Goal: Task Accomplishment & Management: Use online tool/utility

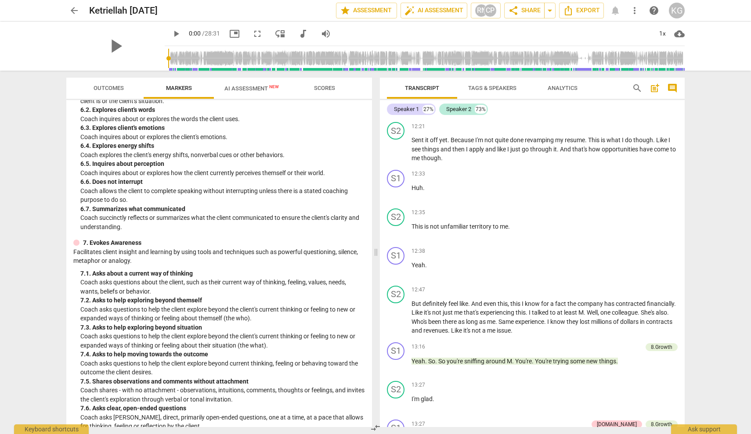
scroll to position [2428, 0]
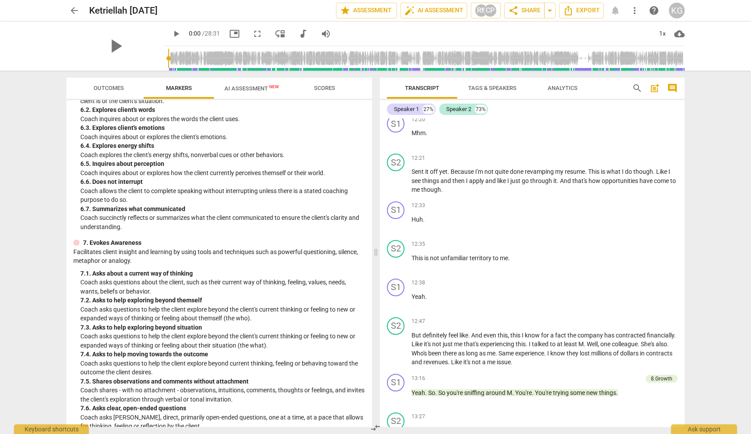
click at [674, 12] on div "KG" at bounding box center [676, 11] width 16 height 16
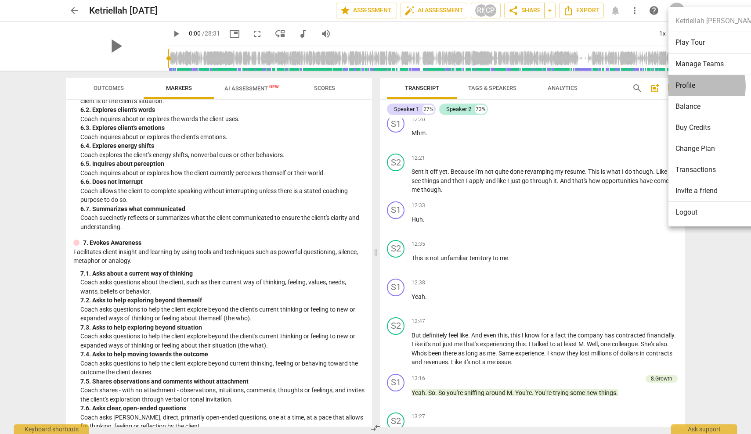
click at [693, 86] on li "Profile" at bounding box center [716, 85] width 97 height 21
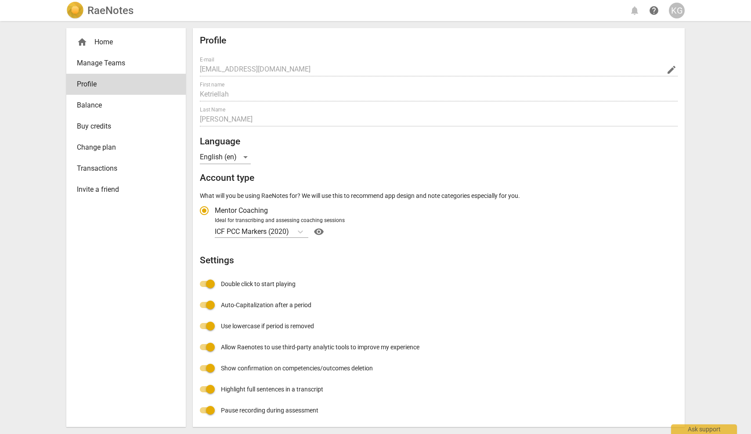
radio input "false"
click at [104, 43] on div "home Home" at bounding box center [122, 42] width 91 height 11
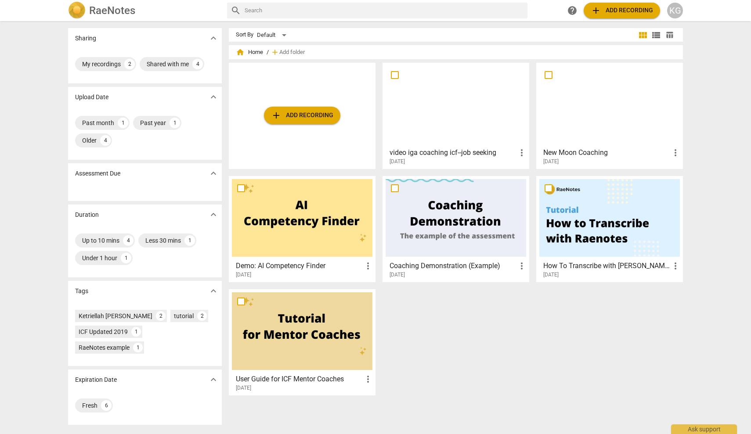
click at [583, 121] on div at bounding box center [609, 105] width 140 height 78
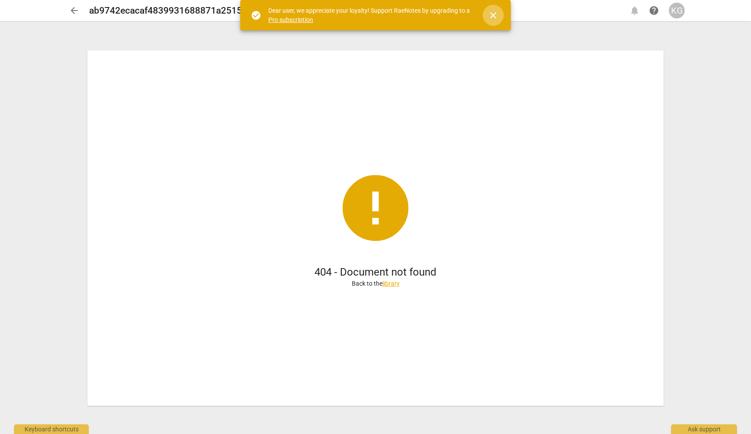
click at [492, 14] on span "close" at bounding box center [493, 15] width 11 height 11
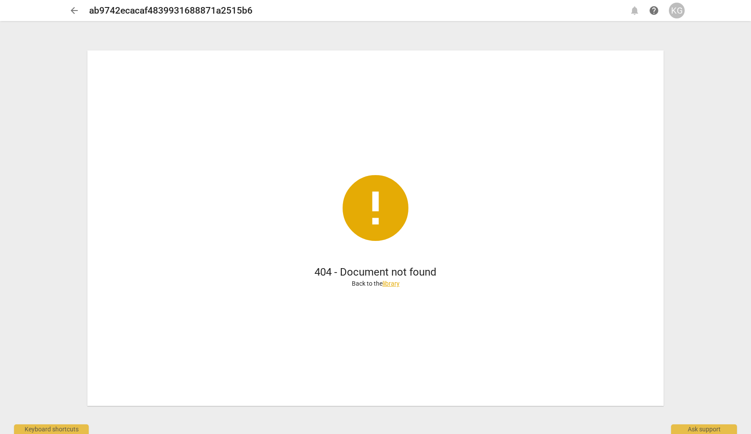
click at [391, 280] on link "library" at bounding box center [390, 283] width 17 height 7
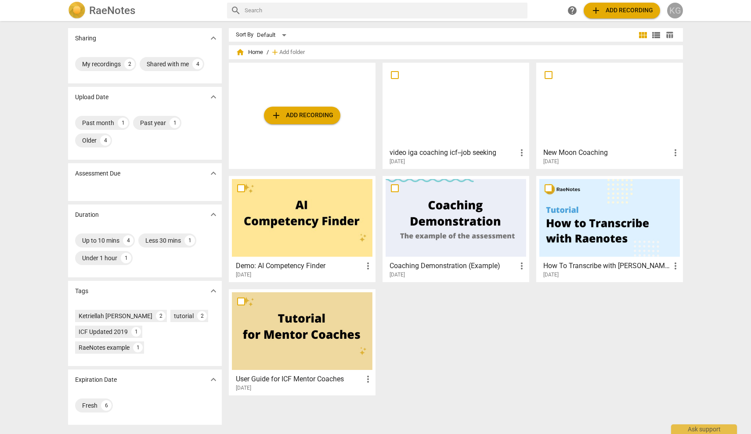
click at [673, 10] on div "KG" at bounding box center [675, 11] width 16 height 16
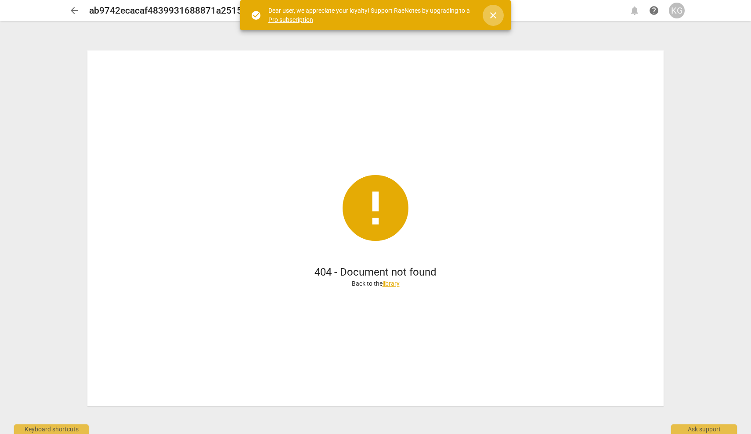
click at [496, 15] on span "close" at bounding box center [493, 15] width 11 height 11
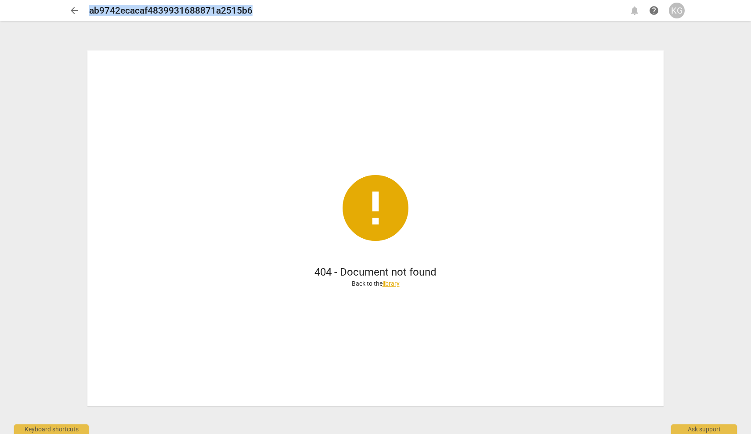
drag, startPoint x: 261, startPoint y: 11, endPoint x: 83, endPoint y: 7, distance: 178.2
click at [83, 7] on div "arrow_back ab9742ecacaf4839931688871a2515b6 notifications help KG" at bounding box center [375, 11] width 618 height 16
copy h2 "ab9742ecacaf4839931688871a2515b6"
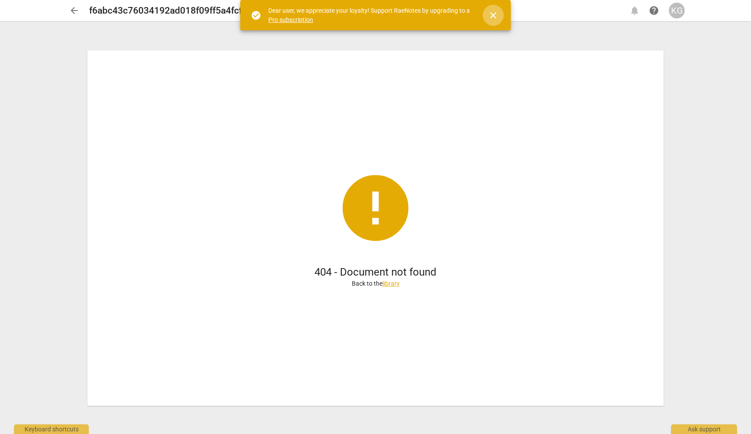
click at [490, 12] on span "close" at bounding box center [493, 15] width 11 height 11
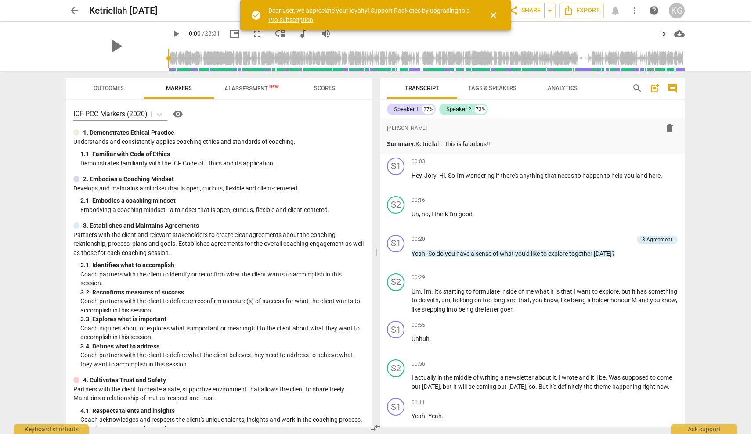
click at [493, 16] on span "close" at bounding box center [493, 15] width 11 height 11
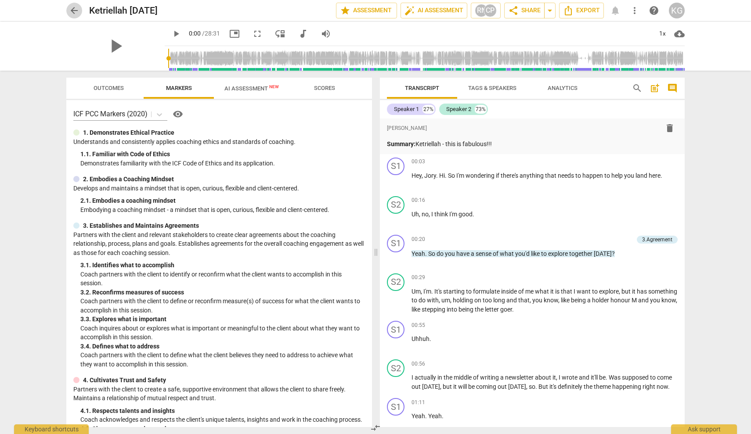
click at [77, 8] on span "arrow_back" at bounding box center [74, 10] width 11 height 11
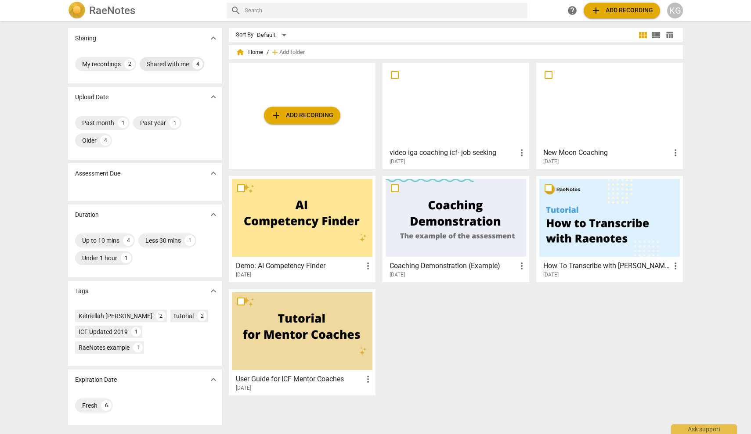
click at [157, 65] on div "Shared with me" at bounding box center [168, 64] width 42 height 9
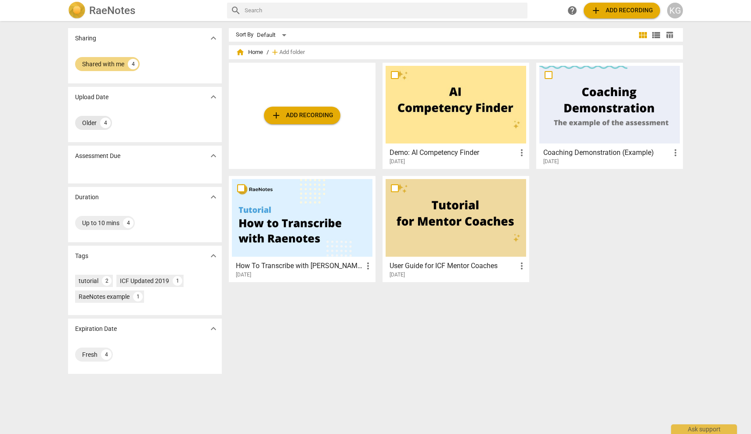
click at [92, 121] on div "Older" at bounding box center [89, 123] width 14 height 9
click at [101, 122] on div "4" at bounding box center [105, 123] width 11 height 11
click at [209, 93] on span "expand_more" at bounding box center [213, 97] width 11 height 11
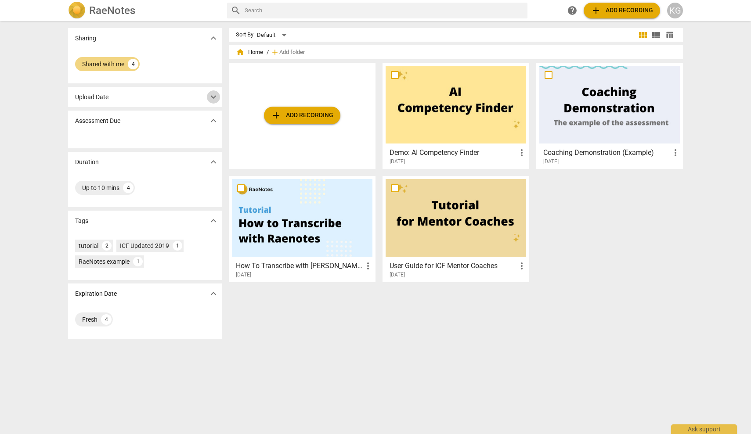
click at [209, 93] on span "expand_more" at bounding box center [213, 97] width 11 height 11
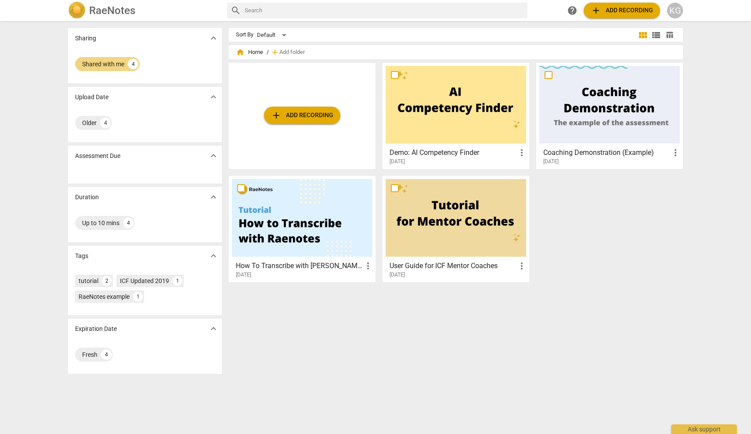
click at [674, 12] on div "KG" at bounding box center [675, 11] width 16 height 16
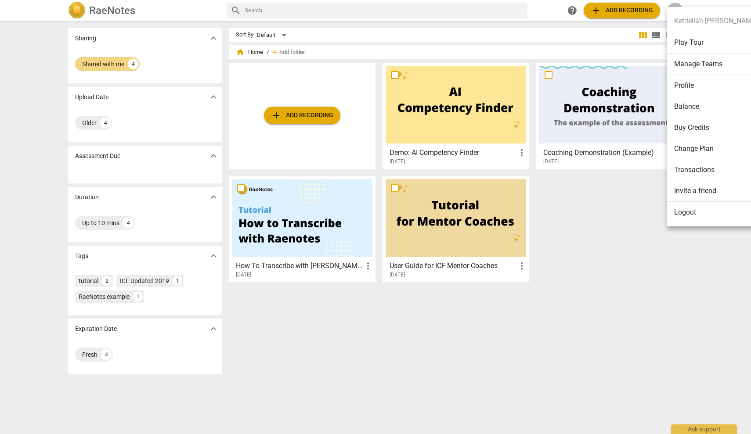
click at [107, 7] on div at bounding box center [375, 217] width 751 height 434
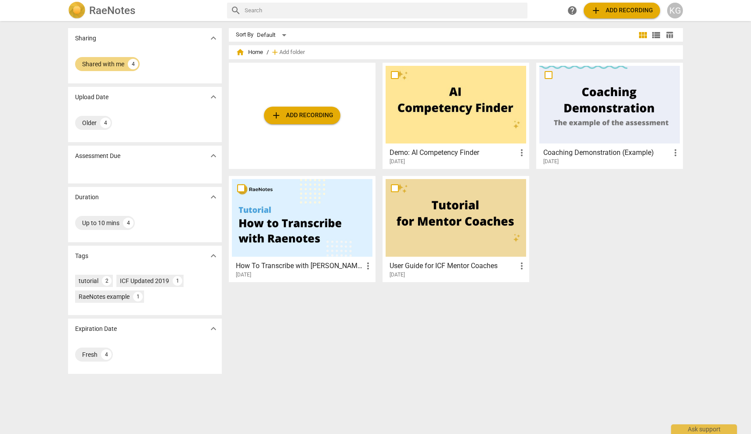
click at [213, 37] on span "expand_more" at bounding box center [213, 38] width 11 height 11
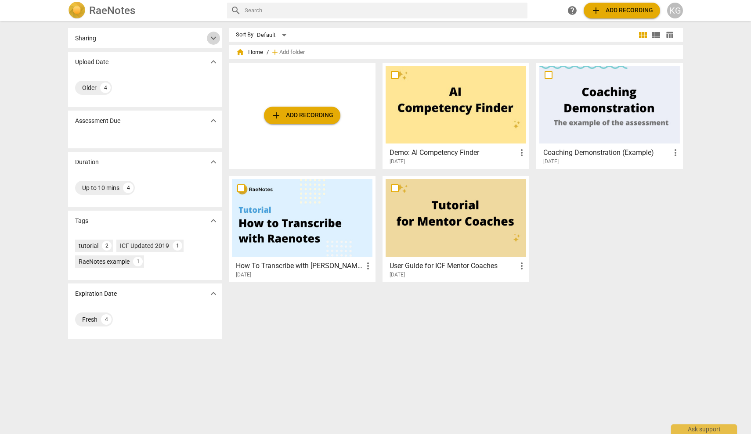
click at [213, 37] on span "expand_more" at bounding box center [213, 38] width 11 height 11
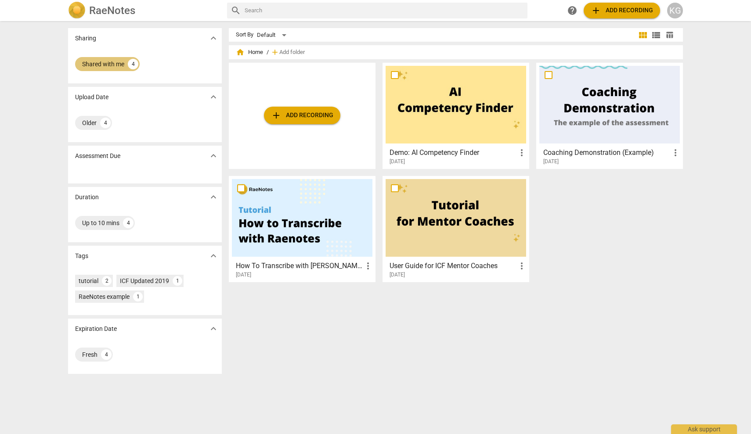
click at [97, 63] on div "Shared with me" at bounding box center [103, 64] width 42 height 9
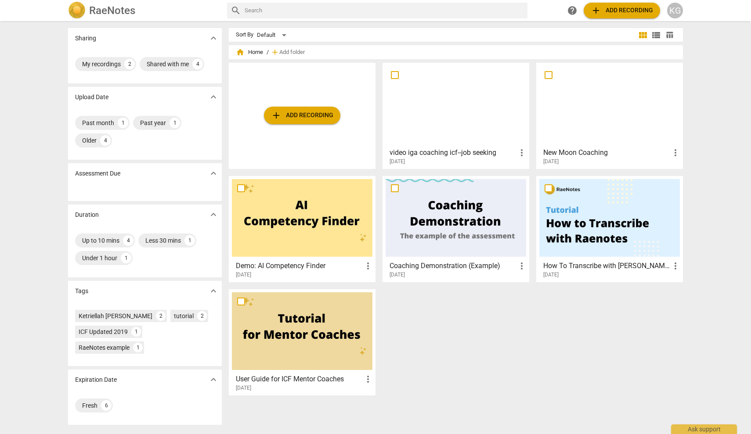
click at [586, 128] on div at bounding box center [609, 105] width 140 height 78
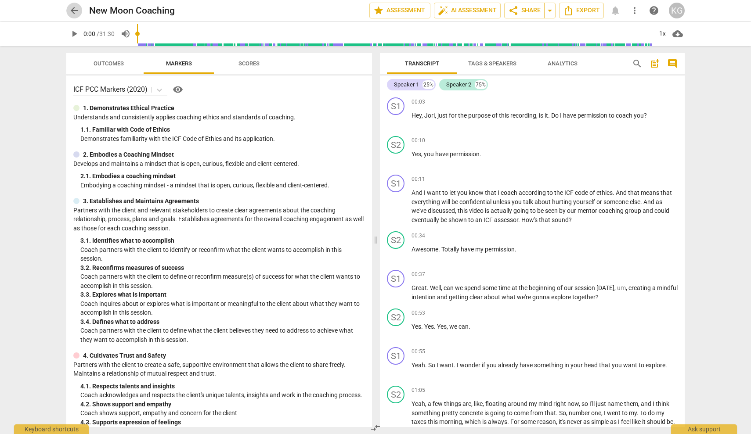
click at [78, 8] on span "arrow_back" at bounding box center [74, 10] width 11 height 11
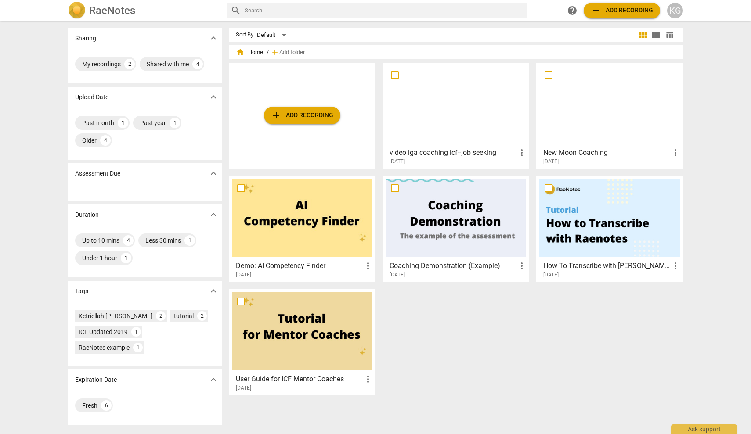
click at [607, 8] on span "add Add recording" at bounding box center [621, 10] width 62 height 11
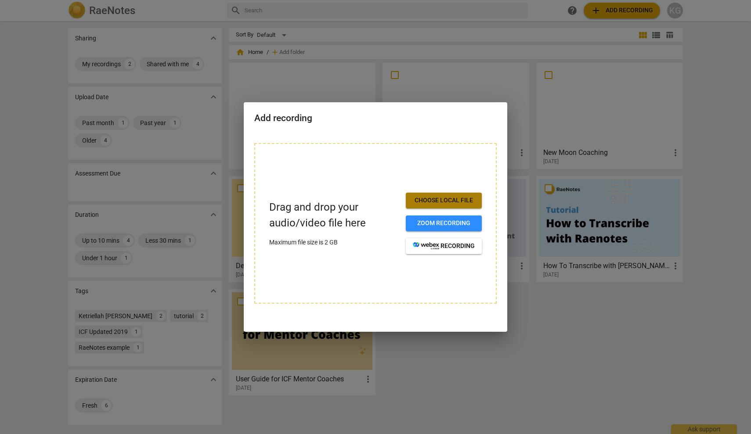
click at [449, 198] on span "Choose local file" at bounding box center [444, 200] width 62 height 9
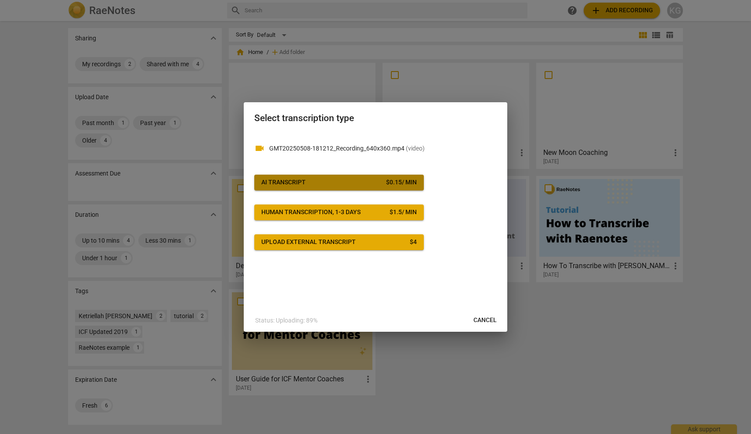
click at [341, 183] on span "AI Transcript $ 0.15 / min" at bounding box center [338, 182] width 155 height 9
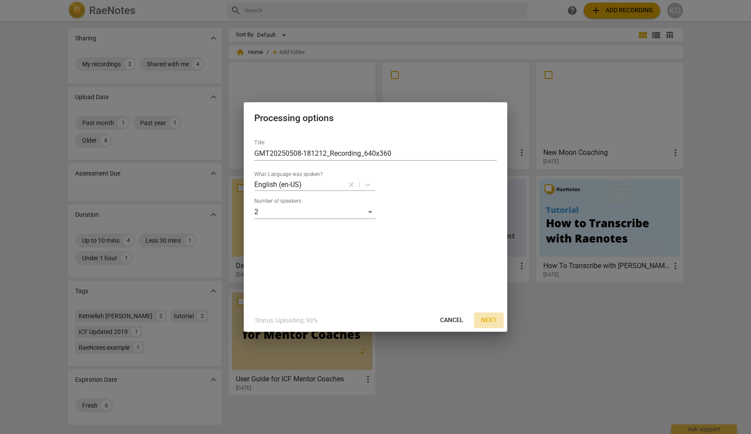
click at [489, 319] on span "Next" at bounding box center [489, 320] width 16 height 9
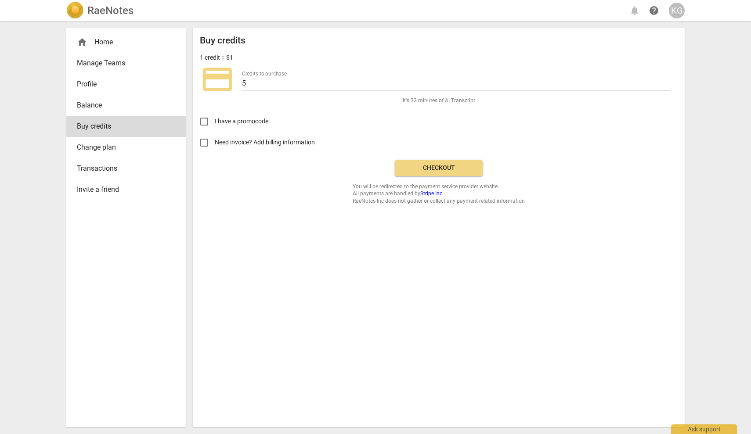
click at [450, 170] on span "Checkout" at bounding box center [439, 168] width 74 height 9
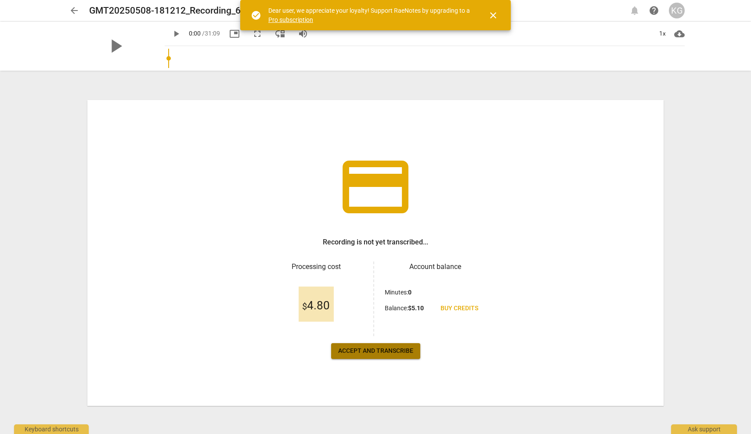
click at [383, 351] on span "Accept and transcribe" at bounding box center [375, 351] width 75 height 9
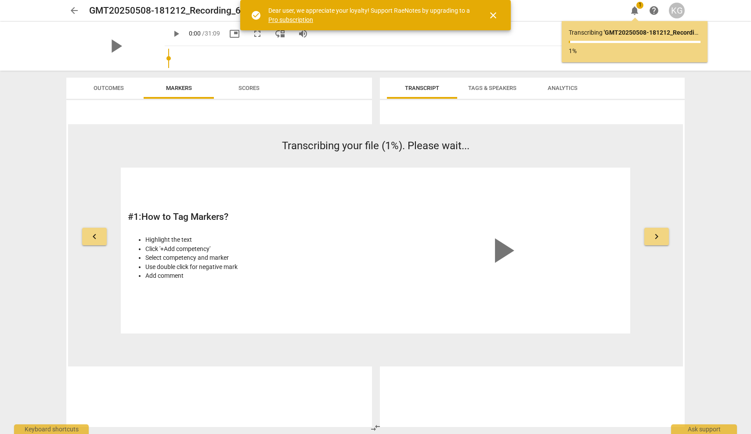
click at [494, 14] on span "close" at bounding box center [493, 15] width 11 height 11
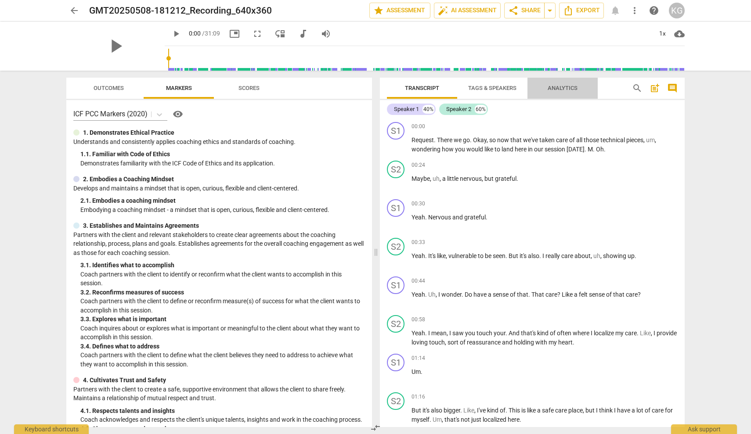
click at [561, 89] on span "Analytics" at bounding box center [562, 88] width 30 height 7
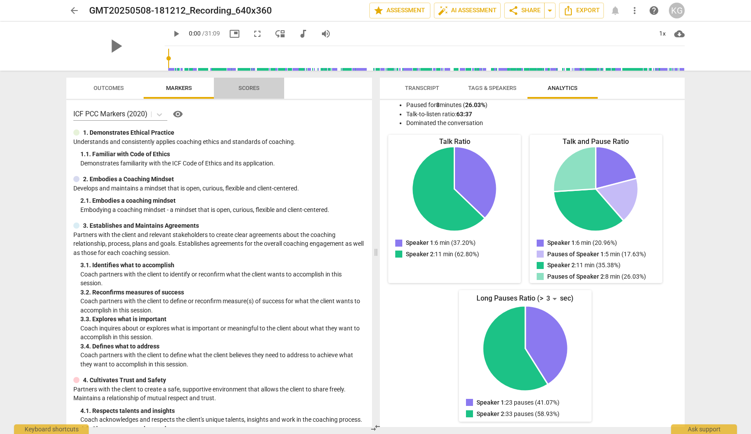
click at [252, 87] on span "Scores" at bounding box center [248, 88] width 21 height 7
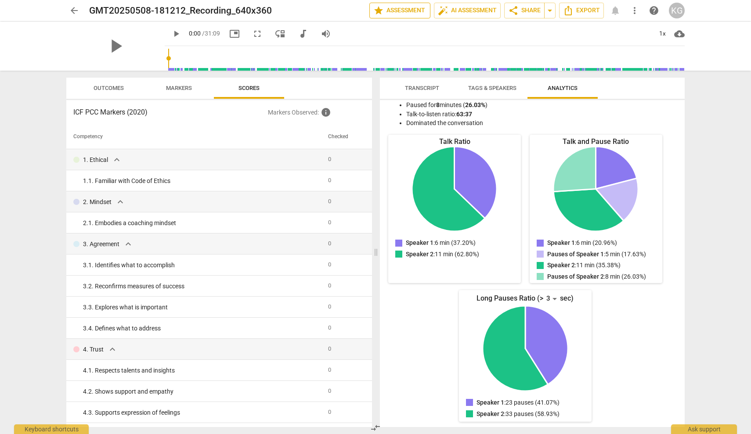
click at [400, 12] on span "star Assessment" at bounding box center [399, 10] width 53 height 11
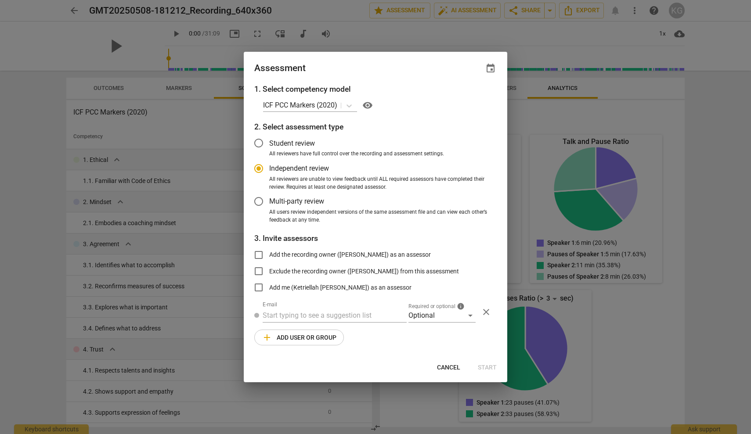
click at [467, 29] on div at bounding box center [375, 217] width 751 height 434
radio input "false"
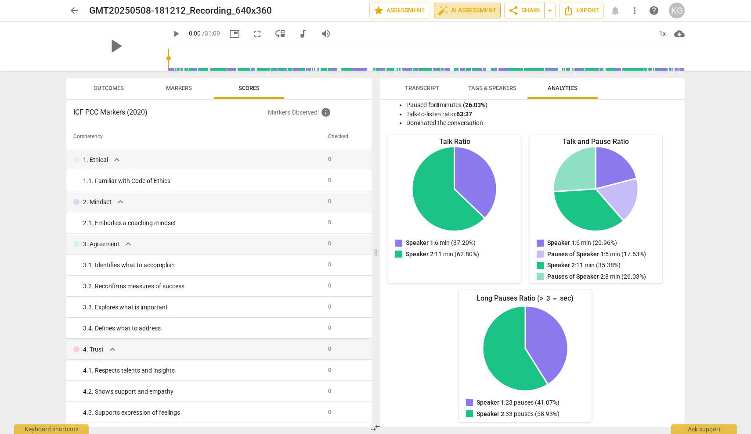
click at [462, 8] on span "auto_fix_high AI Assessment" at bounding box center [467, 10] width 59 height 11
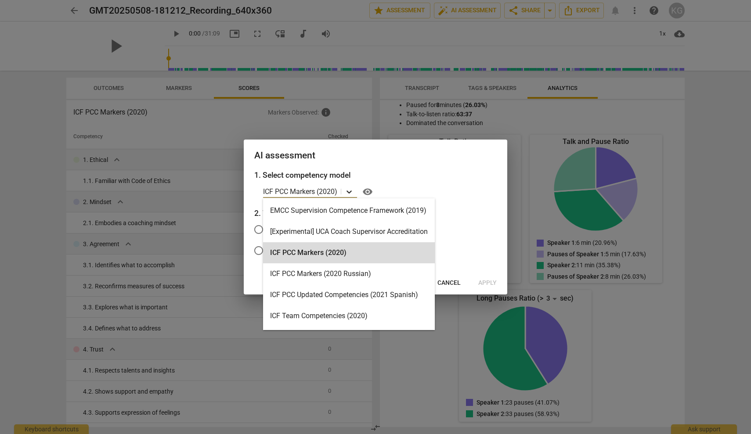
click at [349, 190] on icon at bounding box center [349, 191] width 9 height 9
click at [317, 252] on div "ICF PCC Markers (2020)" at bounding box center [349, 252] width 172 height 21
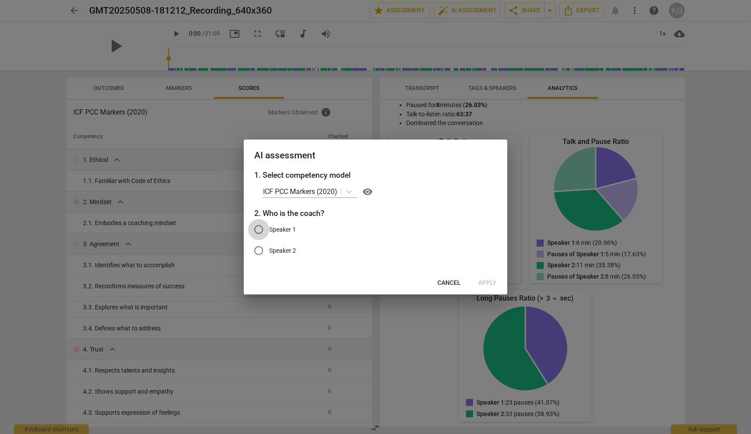
click at [259, 227] on input "Speaker 1" at bounding box center [258, 229] width 21 height 21
radio input "true"
click at [484, 281] on span "Apply" at bounding box center [487, 283] width 18 height 9
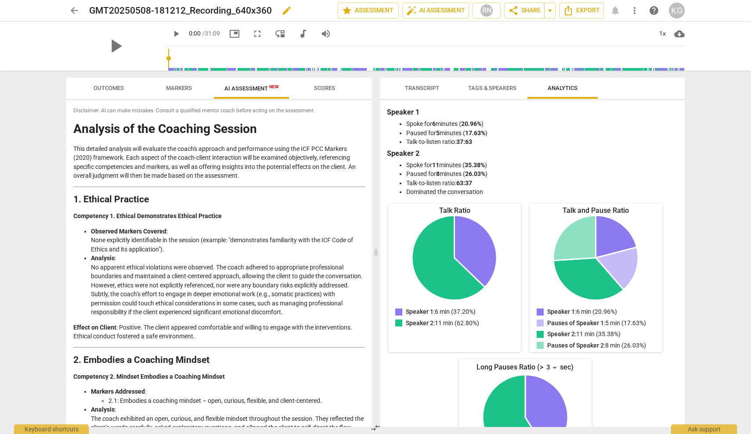
click at [266, 8] on h2 "GMT20250508-181212_Recording_640x360" at bounding box center [180, 10] width 183 height 11
click at [285, 14] on span "edit" at bounding box center [286, 10] width 11 height 11
type input "GMT20250508- Ketriellah with [PERSON_NAME] PCC 1"
